Goal: Task Accomplishment & Management: Use online tool/utility

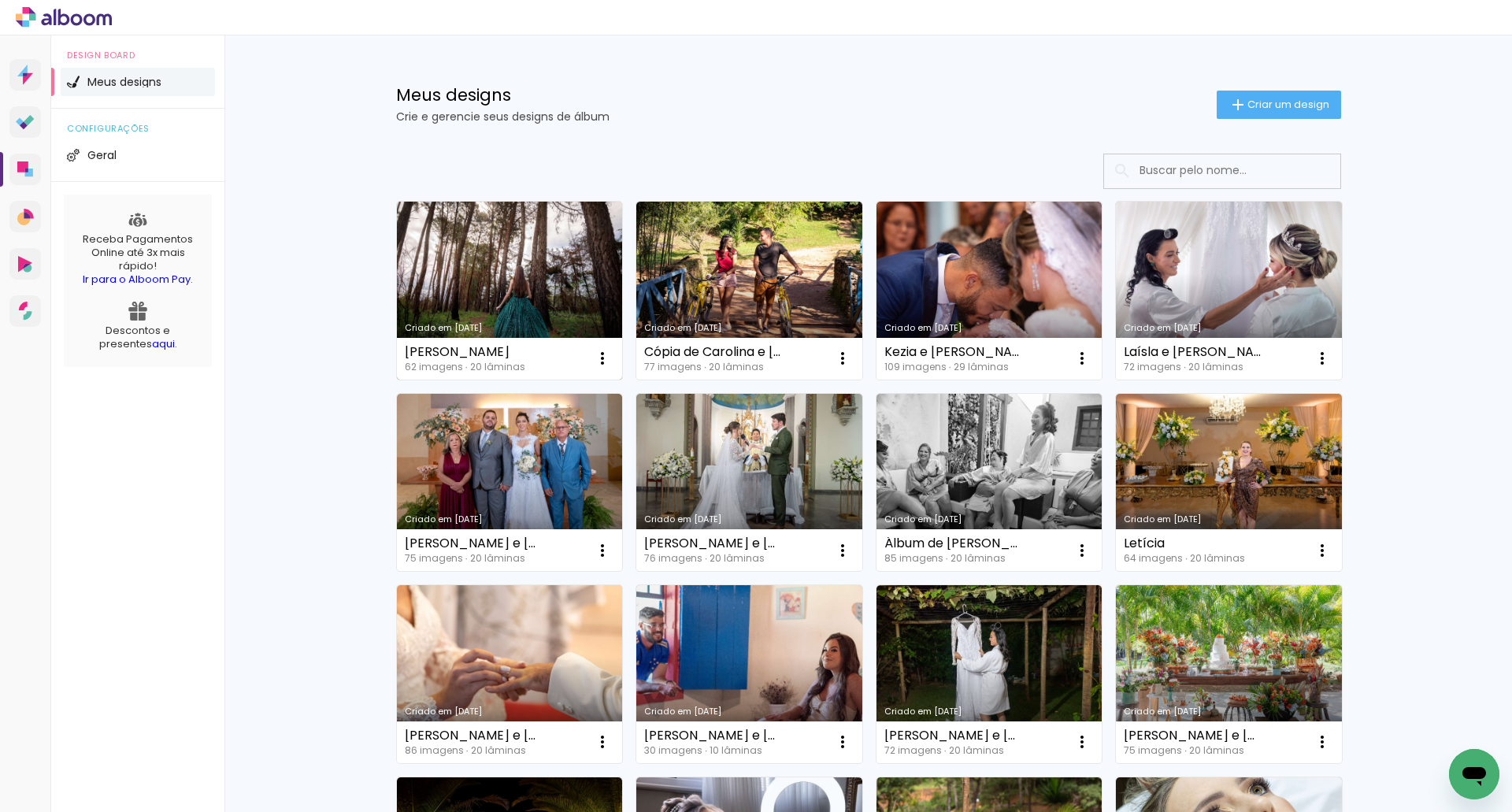
click at [575, 313] on link "Criado em [DATE]" at bounding box center [509, 290] width 226 height 178
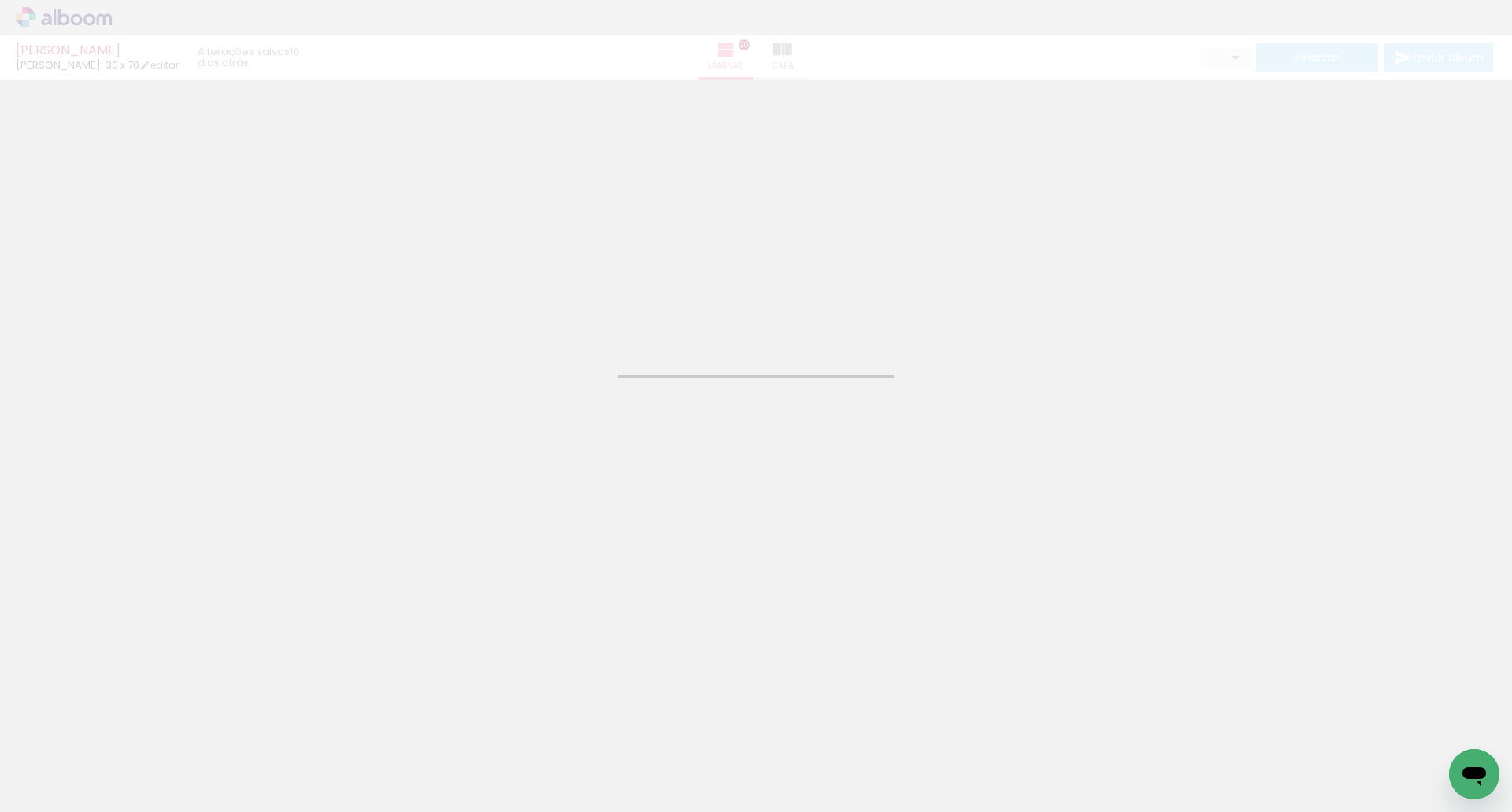
type input "JPG"
type input "Alta, 300 DPI"
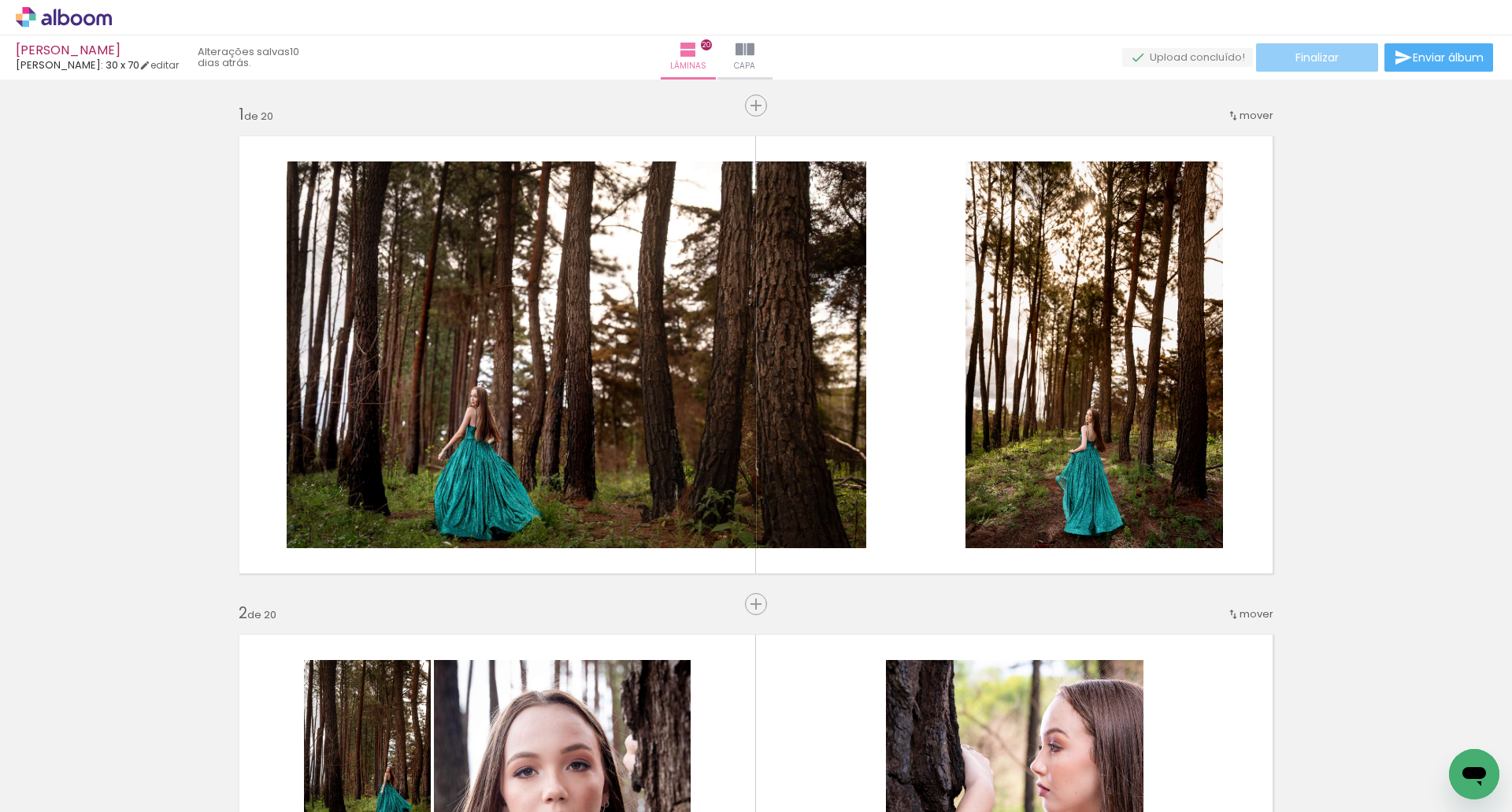
click at [1308, 57] on span "Finalizar" at bounding box center [1317, 58] width 43 height 11
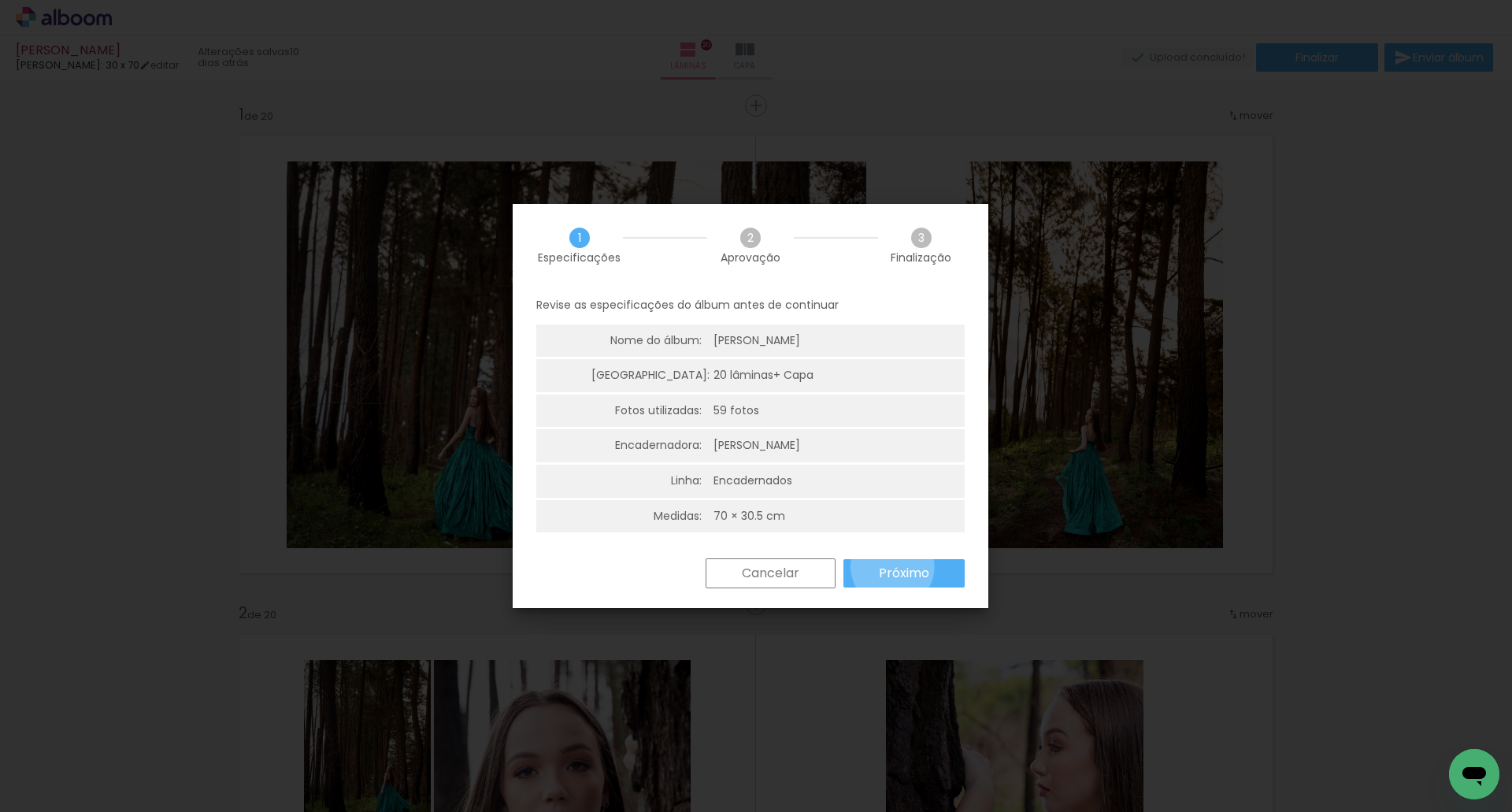
click at [0, 0] on slot "Próximo" at bounding box center [0, 0] width 0 height 0
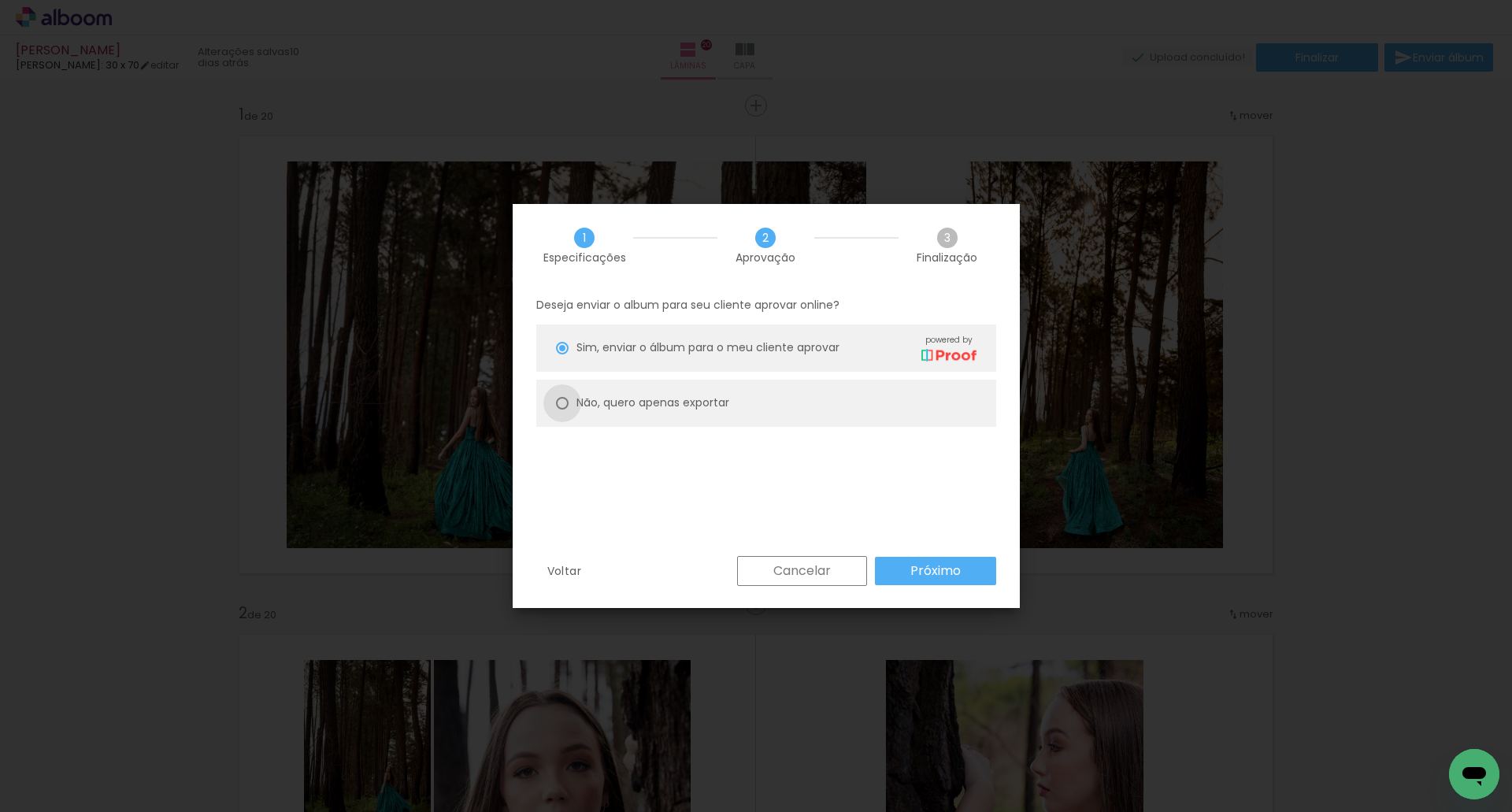
click at [0, 0] on div at bounding box center [0, 0] width 0 height 0
type paper-radio-button "on"
click at [0, 0] on slot "Próximo" at bounding box center [0, 0] width 0 height 0
type input "Alta, 300 DPI"
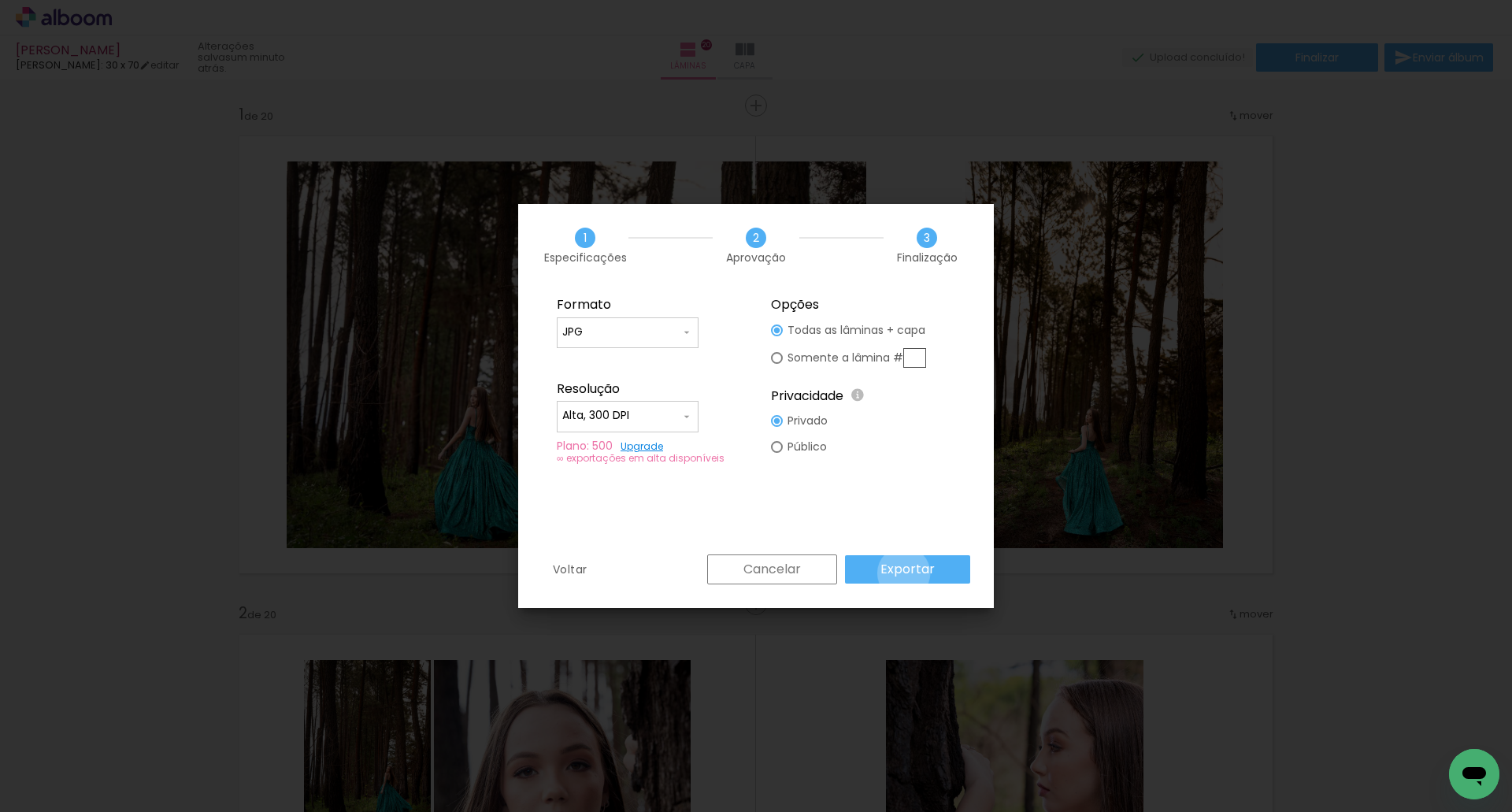
click at [0, 0] on slot "Exportar" at bounding box center [0, 0] width 0 height 0
